Goal: Check status: Check status

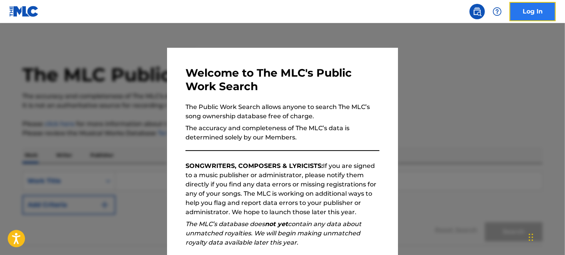
click at [535, 18] on link "Log In" at bounding box center [533, 11] width 46 height 19
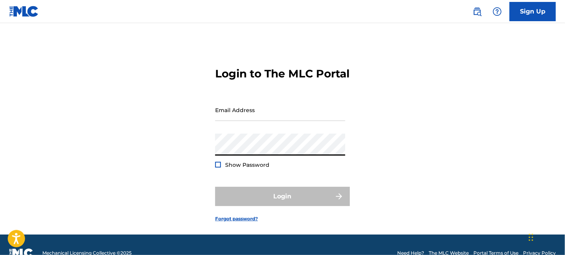
type input "[EMAIL_ADDRESS][DOMAIN_NAME]"
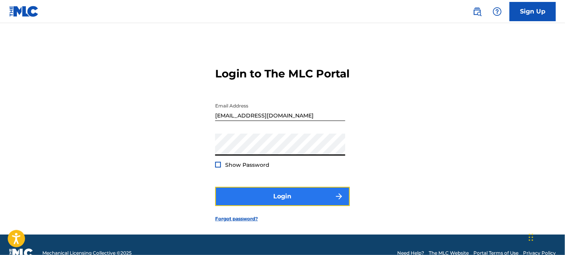
click at [288, 206] on button "Login" at bounding box center [282, 196] width 135 height 19
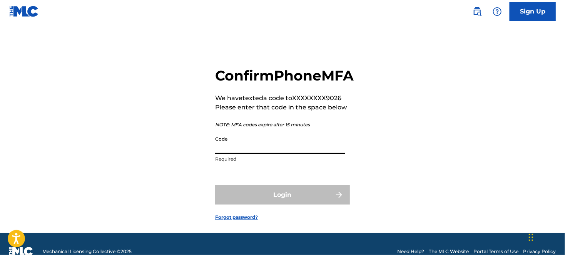
click at [256, 154] on input "Code" at bounding box center [280, 143] width 130 height 22
click at [432, 159] on div "Confirm Phone MFA We have texted a code to XXXXXXXX9026 Please enter that code …" at bounding box center [282, 137] width 539 height 191
click at [236, 154] on input "Code" at bounding box center [280, 143] width 130 height 22
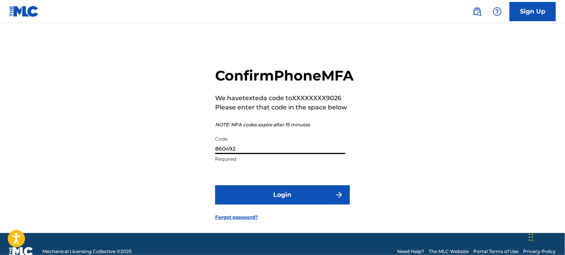
type input "860492"
click at [215, 185] on button "Login" at bounding box center [282, 194] width 135 height 19
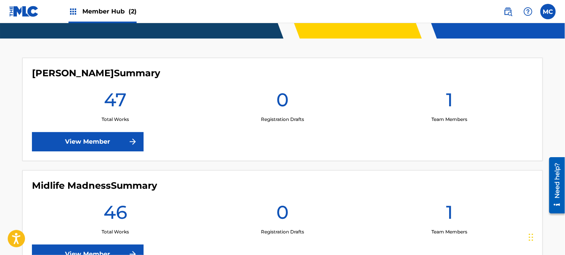
scroll to position [237, 0]
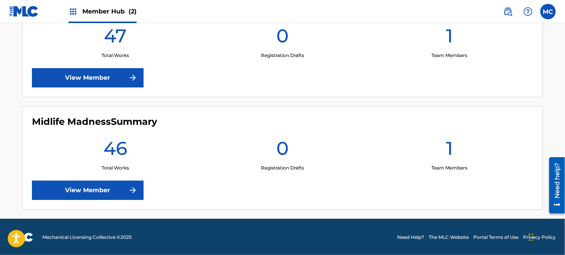
click at [112, 152] on h1 "46" at bounding box center [116, 151] width 24 height 28
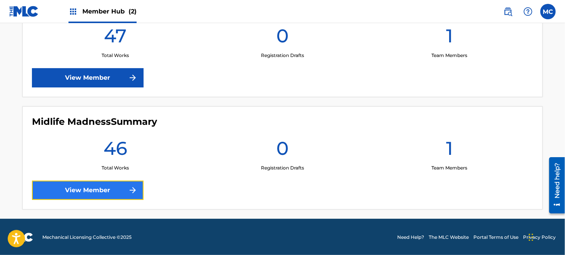
click at [93, 188] on link "View Member" at bounding box center [88, 190] width 112 height 19
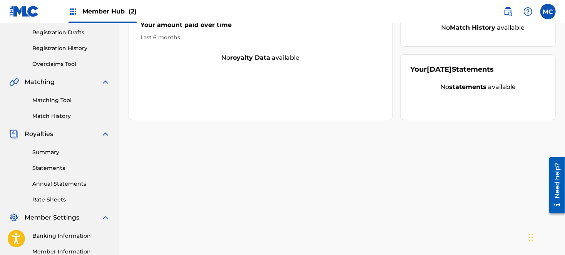
scroll to position [222, 0]
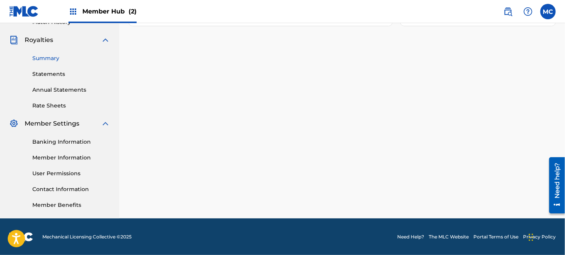
click at [58, 58] on link "Summary" at bounding box center [71, 58] width 78 height 8
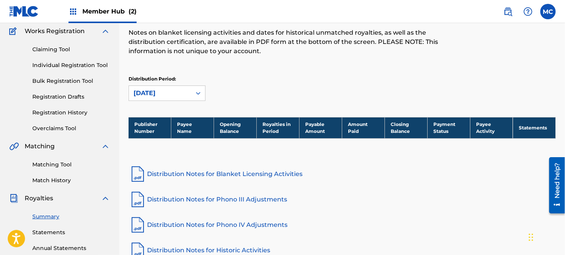
scroll to position [128, 0]
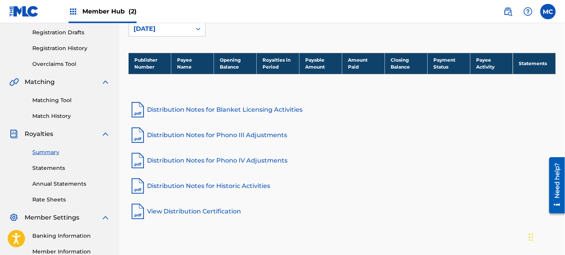
click at [210, 109] on link "Distribution Notes for Blanket Licensing Activities" at bounding box center [343, 110] width 428 height 18
click at [217, 188] on link "Distribution Notes for Historic Activities" at bounding box center [343, 186] width 428 height 18
click at [53, 171] on link "Statements" at bounding box center [71, 168] width 78 height 8
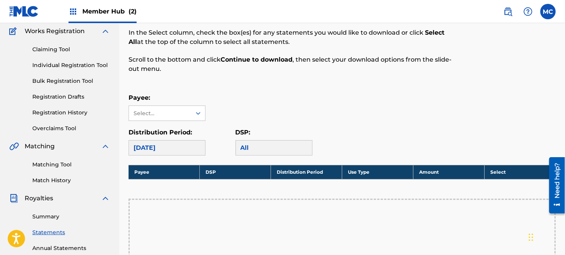
scroll to position [128, 0]
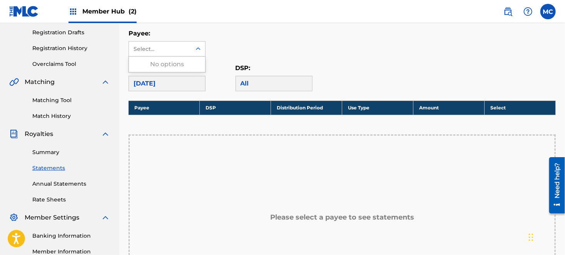
click at [179, 50] on div "Select..." at bounding box center [160, 49] width 52 height 8
click at [167, 65] on div "No options" at bounding box center [167, 64] width 76 height 15
click at [260, 40] on div "Payee: Select..." at bounding box center [343, 43] width 428 height 28
click at [43, 200] on link "Rate Sheets" at bounding box center [71, 200] width 78 height 8
